Goal: Answer question/provide support

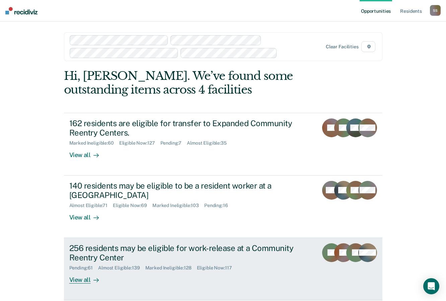
click at [77, 253] on div "256 residents may be eligible for work-release at a Community Reentry Center" at bounding box center [186, 252] width 235 height 19
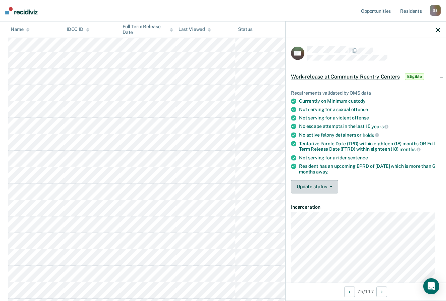
scroll to position [1242, 0]
click at [330, 186] on icon "button" at bounding box center [331, 186] width 3 height 1
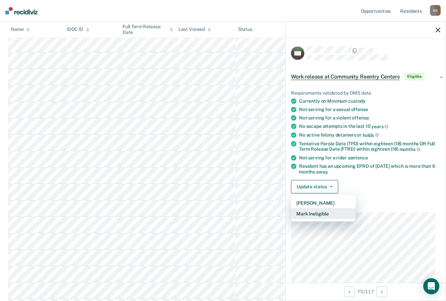
click at [320, 211] on button "Mark Ineligible" at bounding box center [323, 213] width 65 height 11
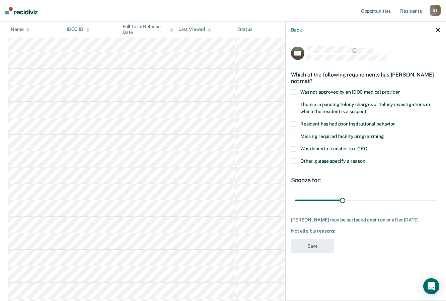
click at [294, 160] on span at bounding box center [293, 161] width 5 height 5
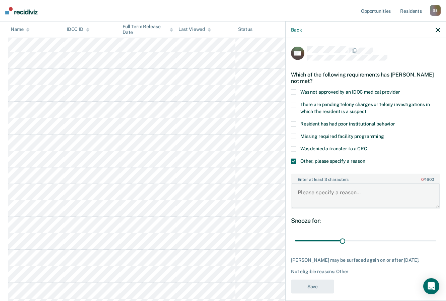
click at [312, 192] on textarea "Enter at least 3 characters 0 / 1600" at bounding box center [366, 195] width 148 height 25
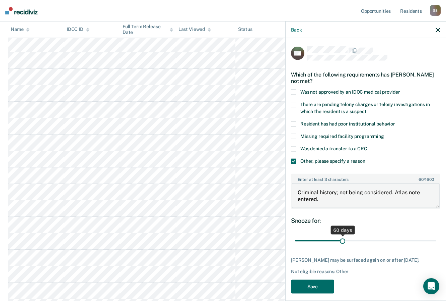
type textarea "Criminal history; not being considered. Atlas note entered."
drag, startPoint x: 343, startPoint y: 242, endPoint x: 434, endPoint y: 245, distance: 91.6
type input "180"
click at [434, 245] on input "range" at bounding box center [365, 241] width 141 height 12
click at [295, 148] on span at bounding box center [293, 148] width 5 height 5
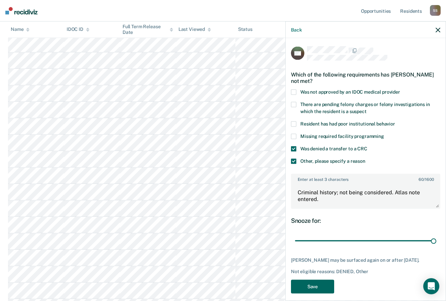
click at [314, 289] on button "Save" at bounding box center [312, 286] width 43 height 14
